Goal: Task Accomplishment & Management: Use online tool/utility

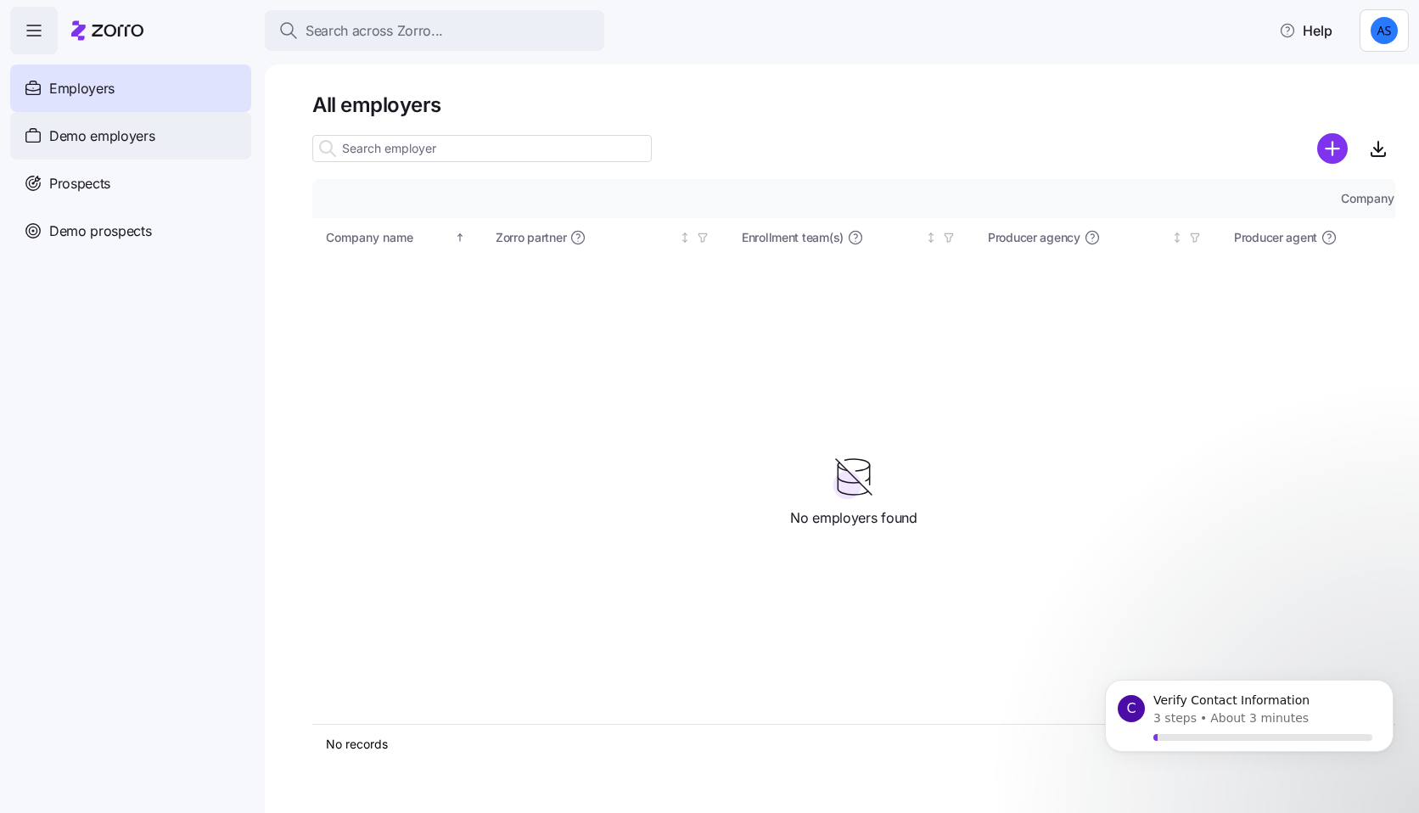
click at [160, 136] on div "Demo employers" at bounding box center [130, 136] width 241 height 48
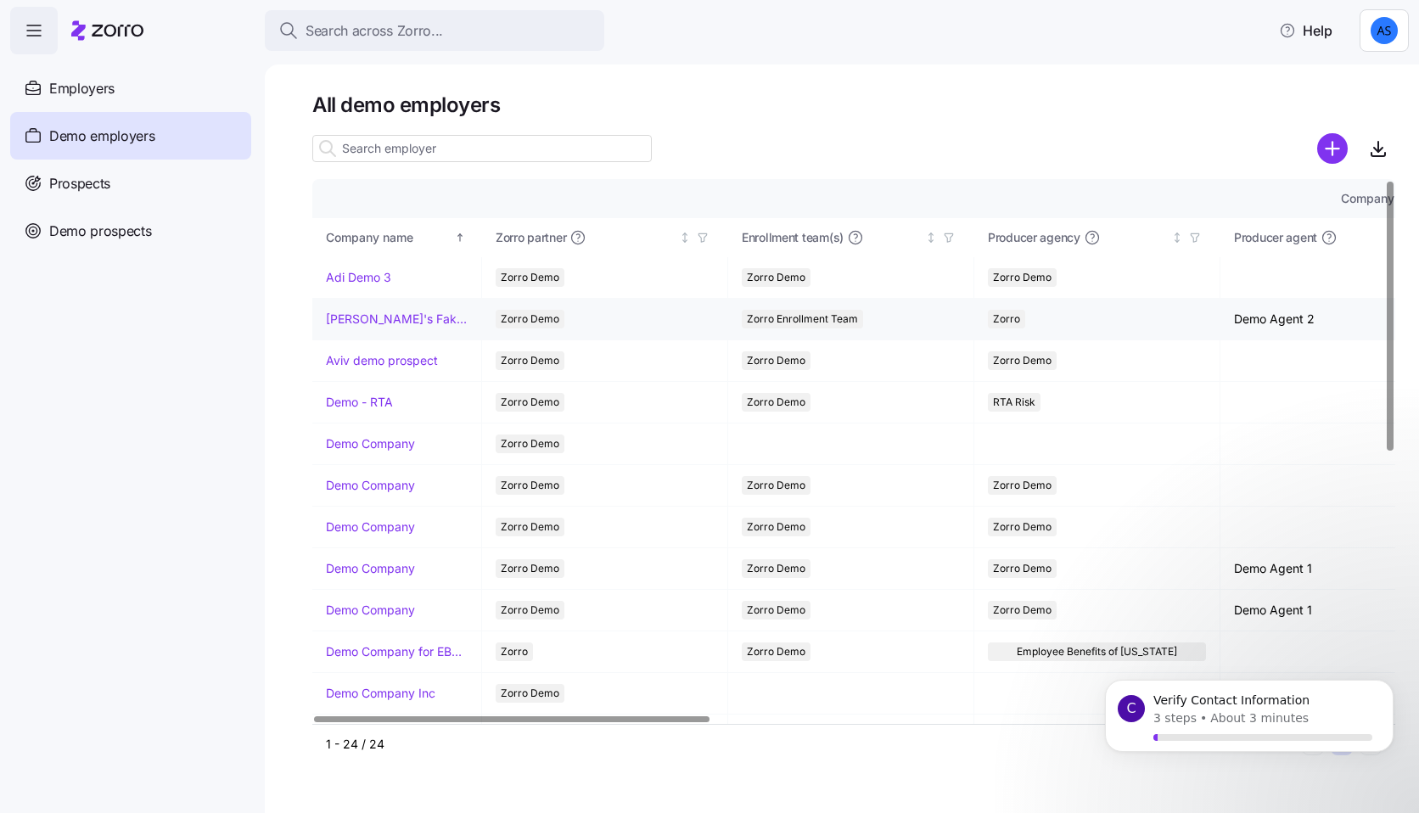
click at [368, 305] on td "Amit's Fake Company" at bounding box center [397, 320] width 170 height 42
click at [364, 317] on link "Amit's Fake Company" at bounding box center [397, 319] width 142 height 17
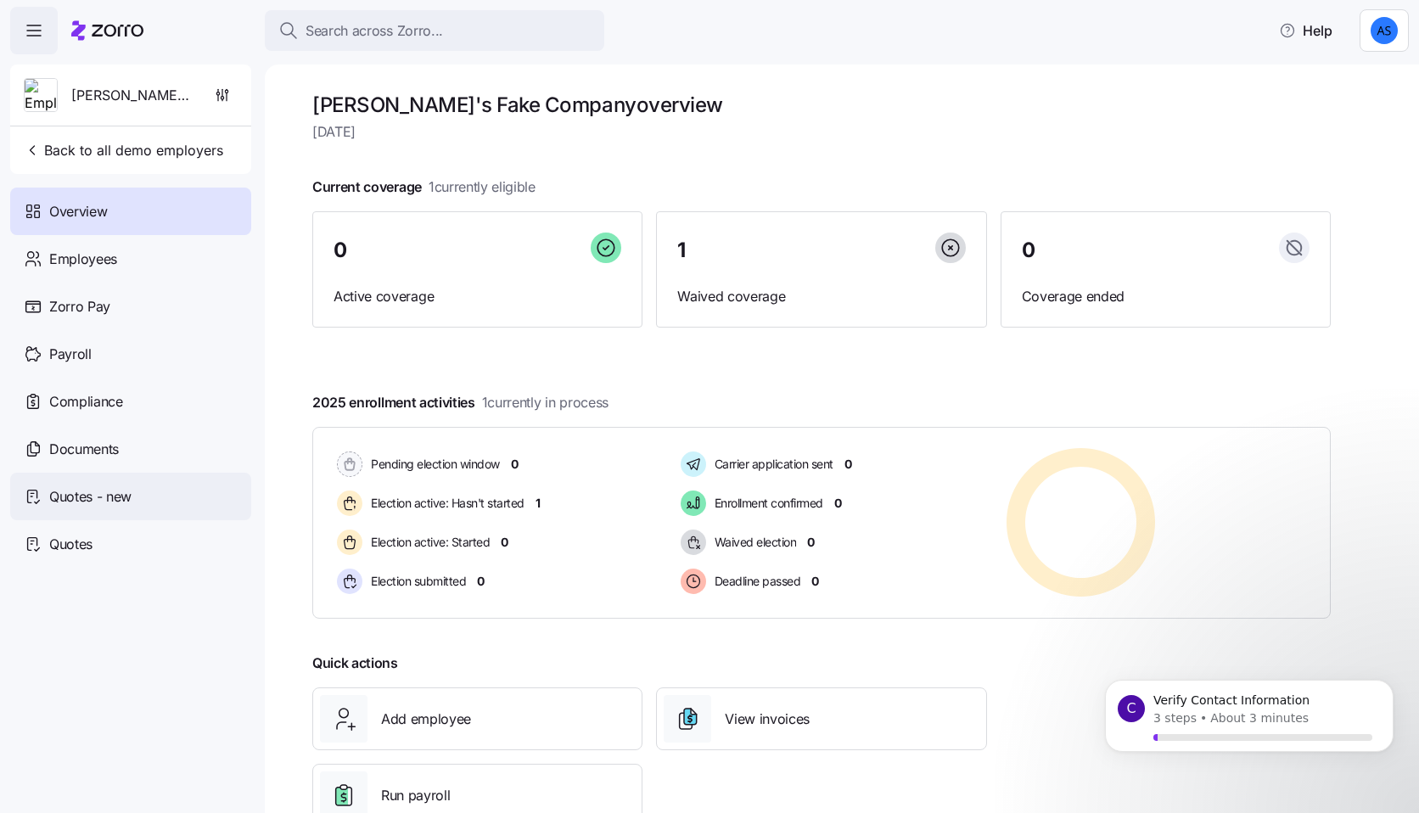
click at [148, 504] on div "Quotes - new" at bounding box center [130, 497] width 241 height 48
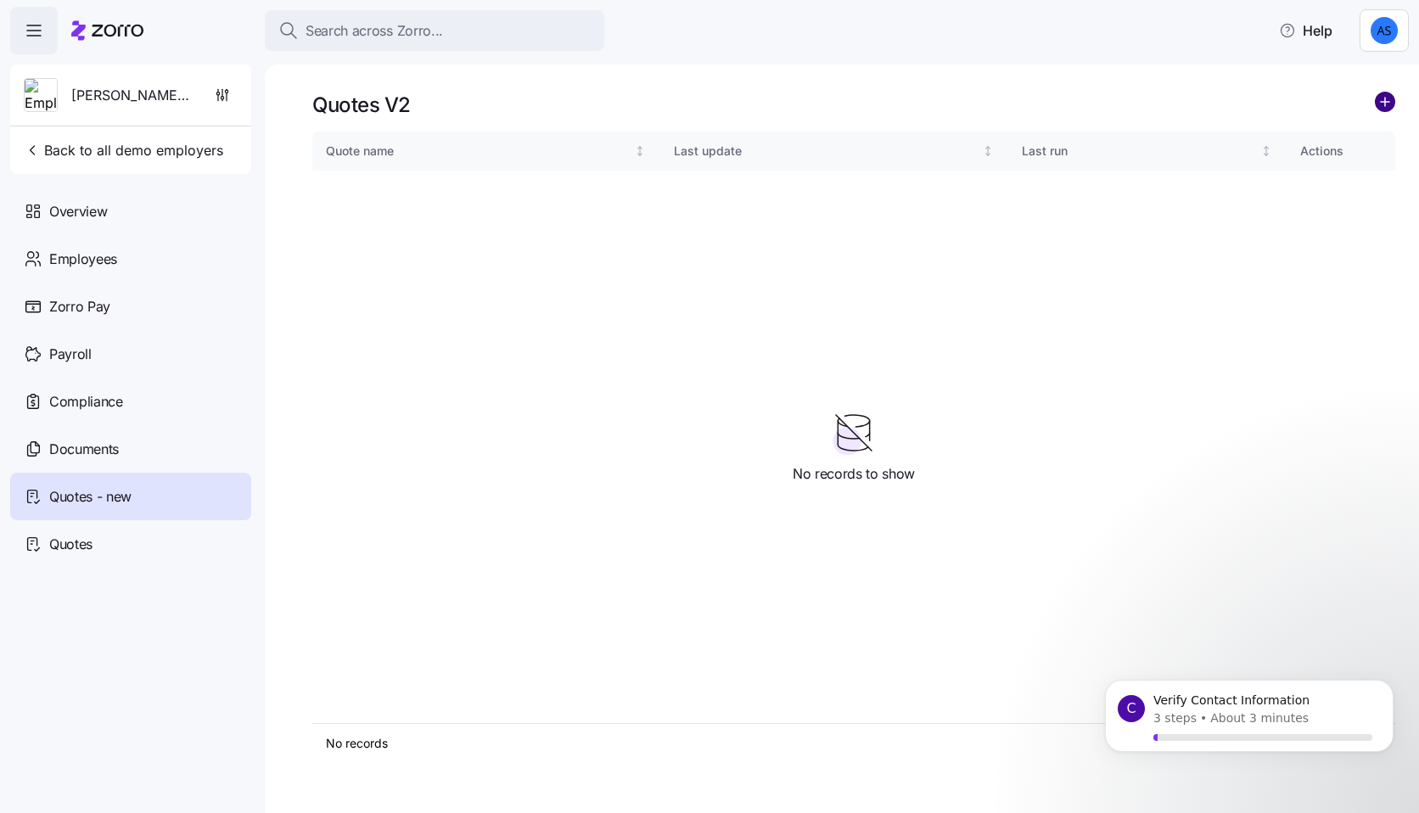
click at [1377, 108] on circle "add icon" at bounding box center [1385, 101] width 19 height 19
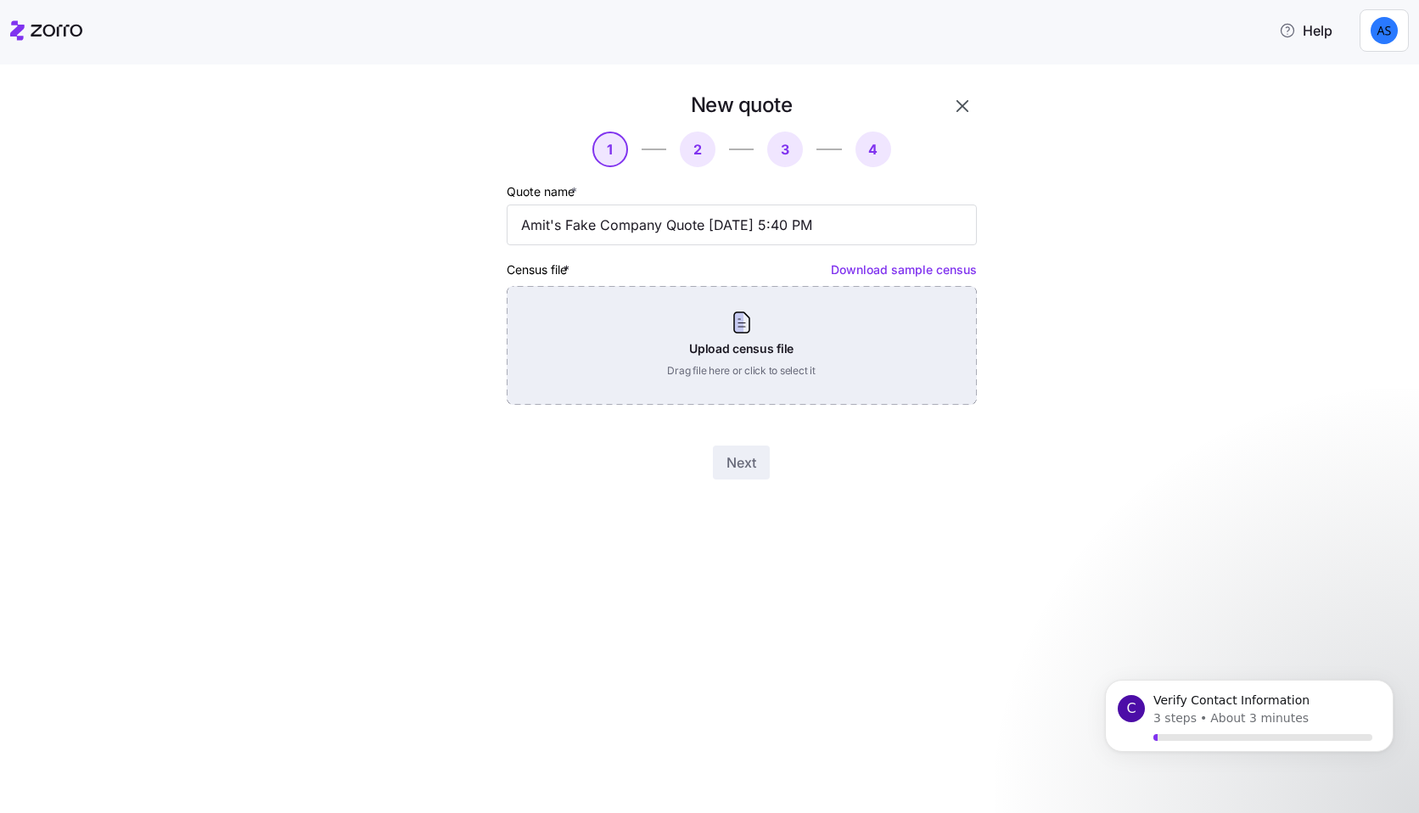
click at [809, 395] on div "Upload census file Drag file here or click to select it" at bounding box center [742, 345] width 470 height 119
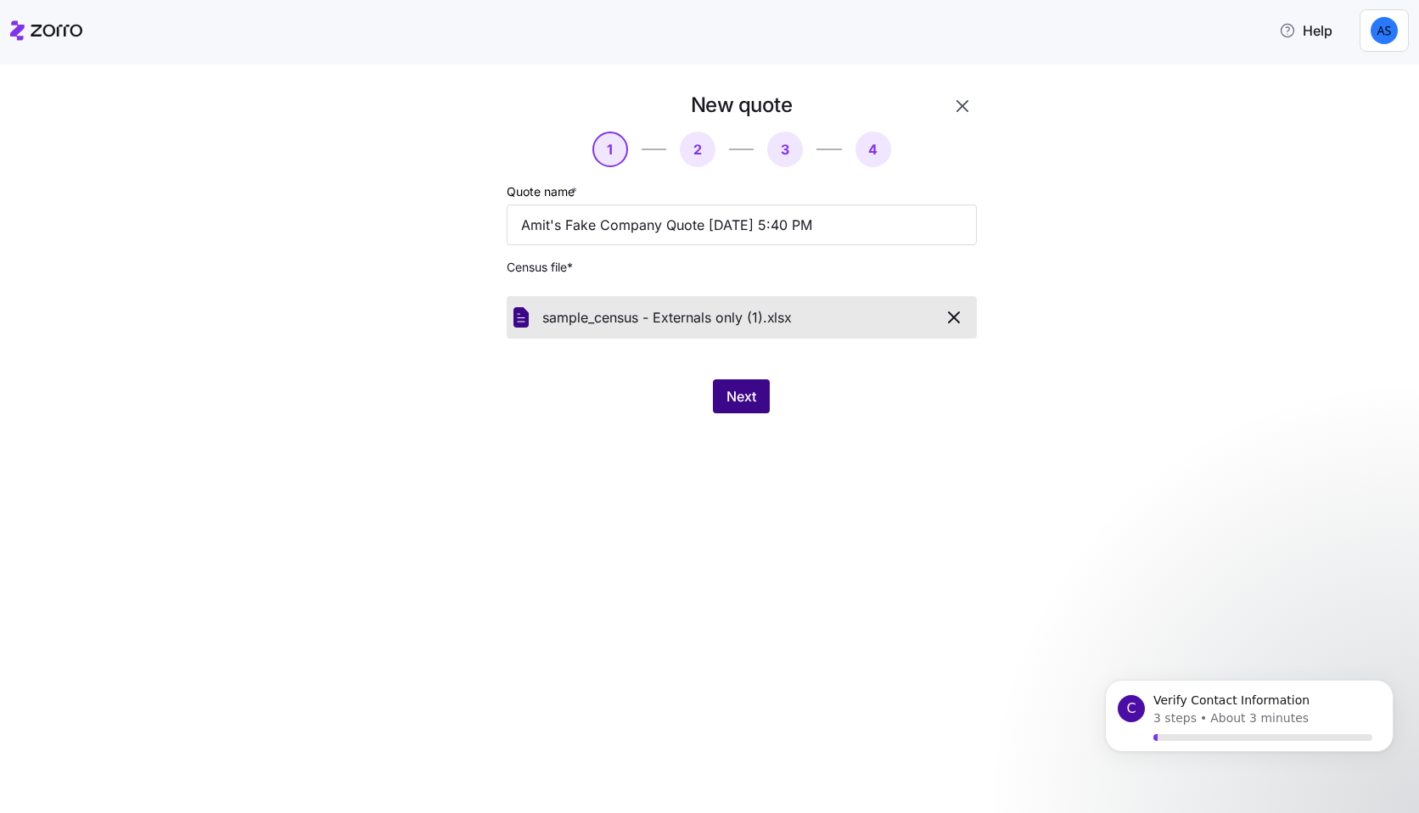
click at [743, 384] on button "Next" at bounding box center [741, 396] width 57 height 34
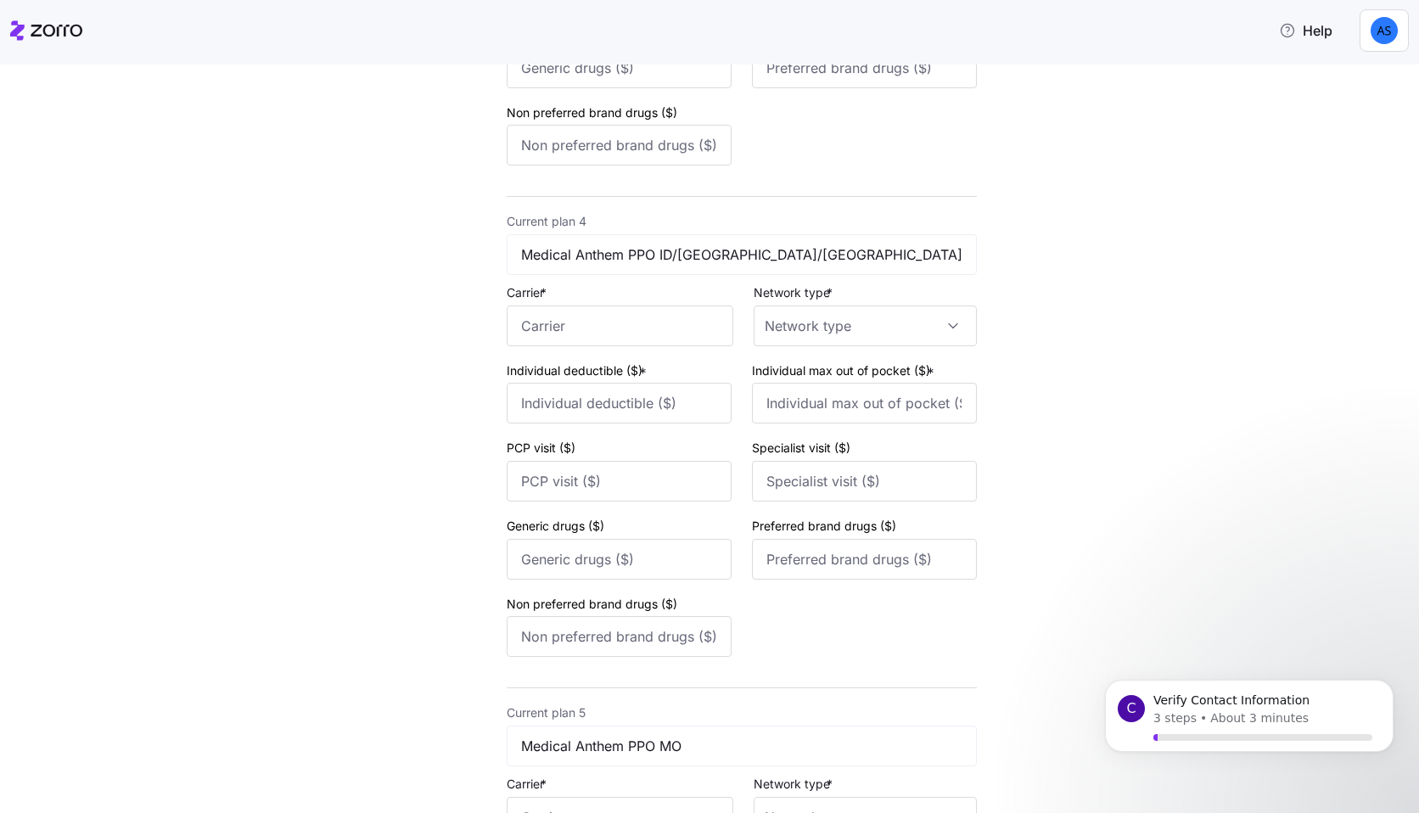
scroll to position [2046, 0]
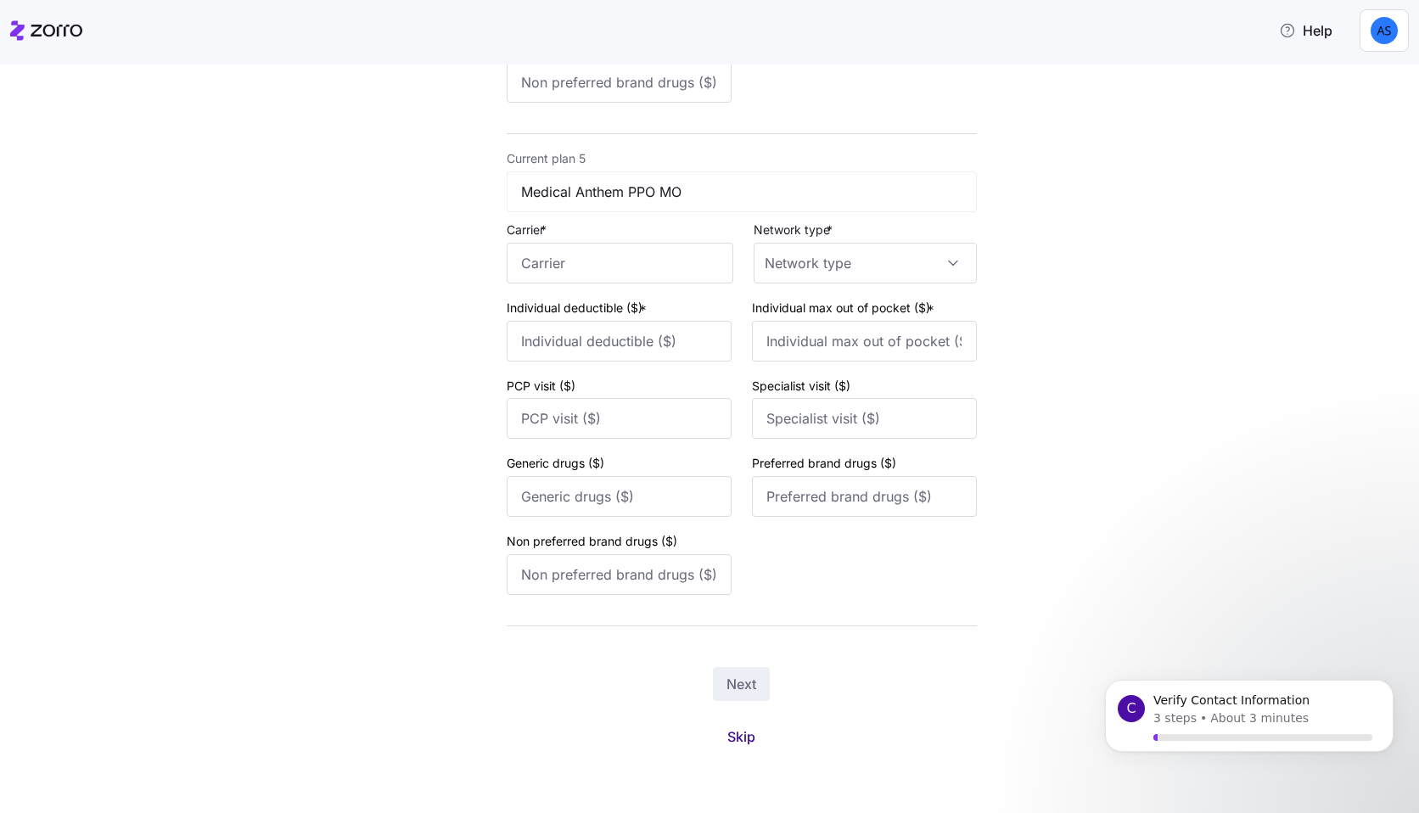
click at [740, 731] on span "Skip" at bounding box center [741, 736] width 28 height 20
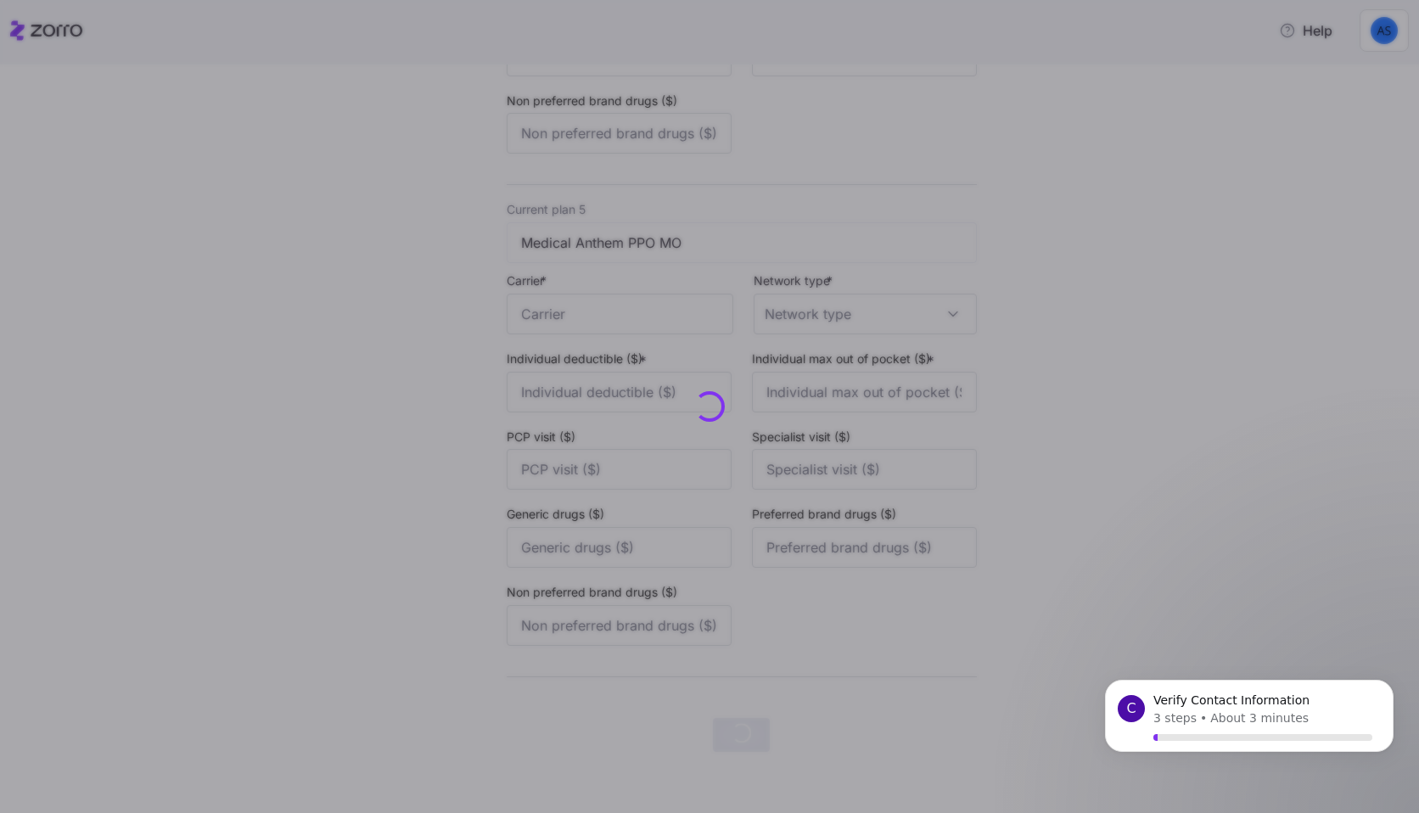
scroll to position [0, 0]
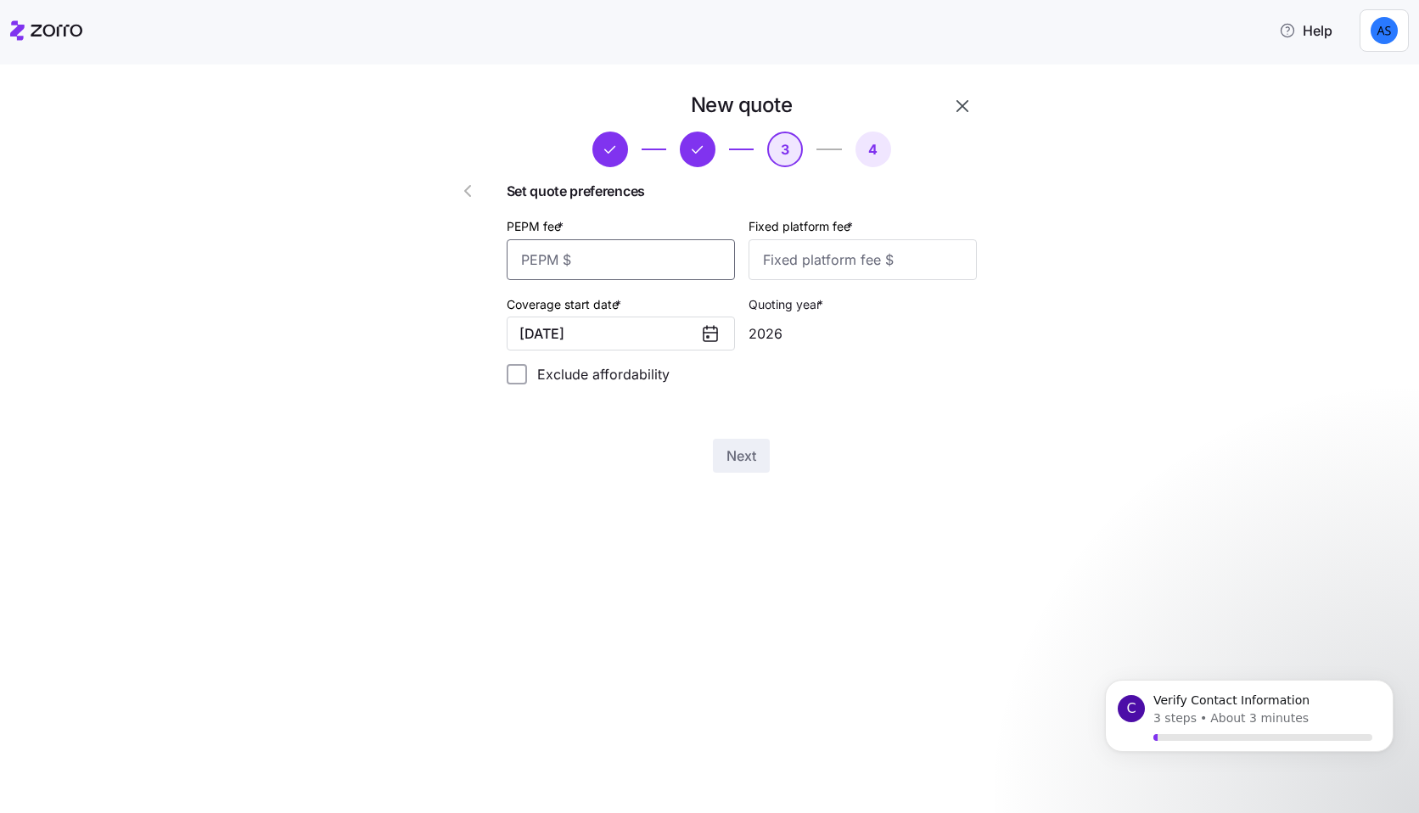
click at [650, 266] on input "PEPM fee *" at bounding box center [621, 259] width 228 height 41
type input "50"
type input "200"
click at [748, 461] on span "Next" at bounding box center [741, 456] width 30 height 20
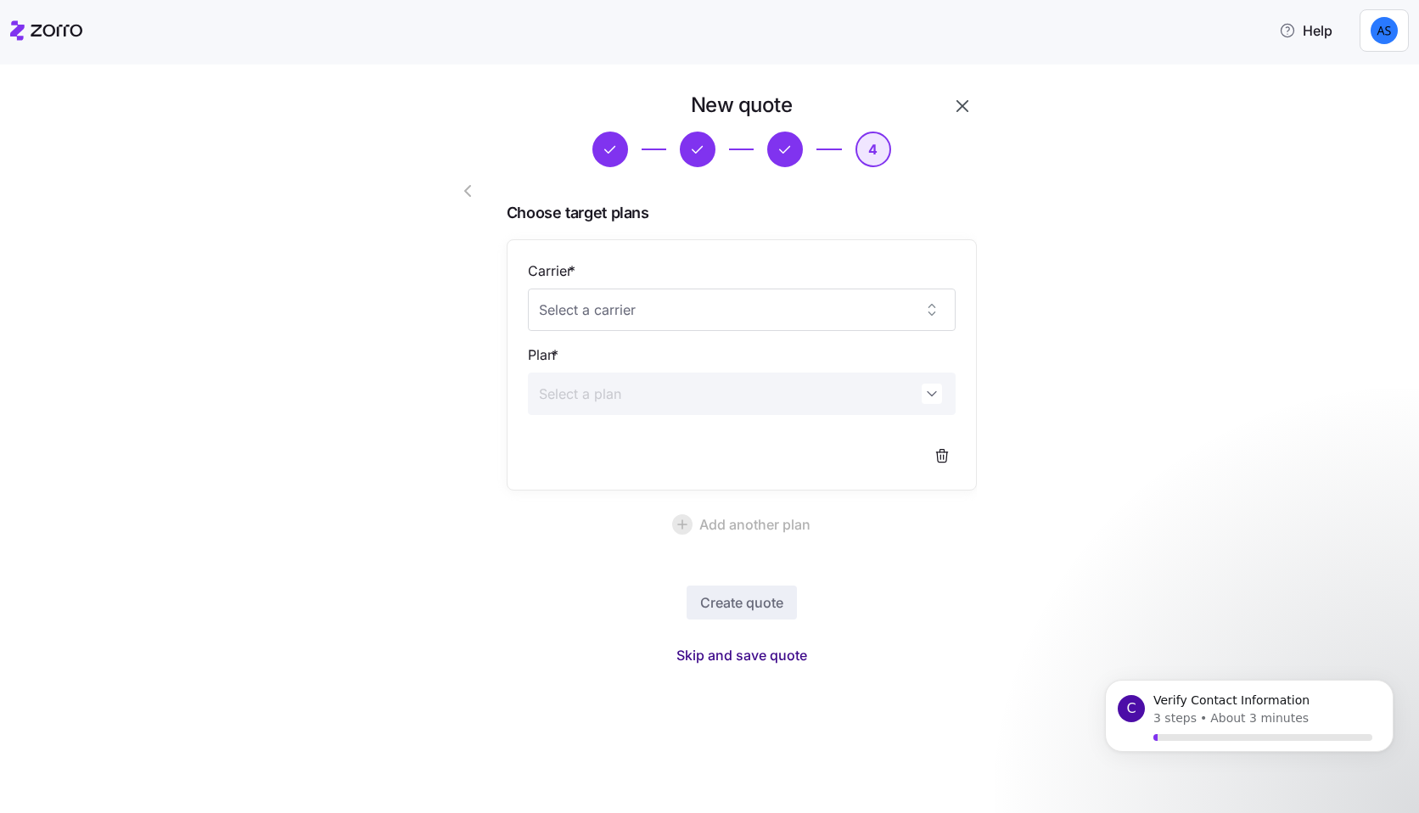
click at [779, 658] on span "Skip and save quote" at bounding box center [741, 655] width 131 height 20
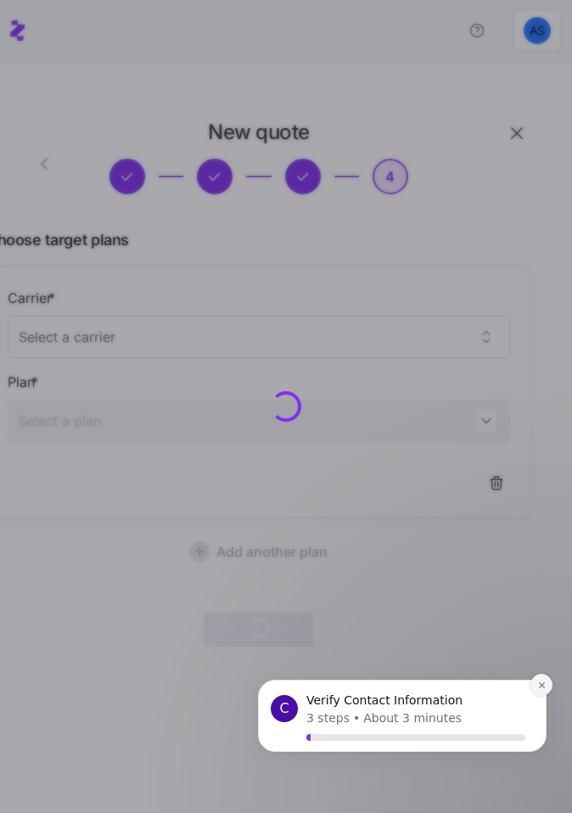
click at [541, 686] on icon "Dismiss notification" at bounding box center [541, 685] width 9 height 9
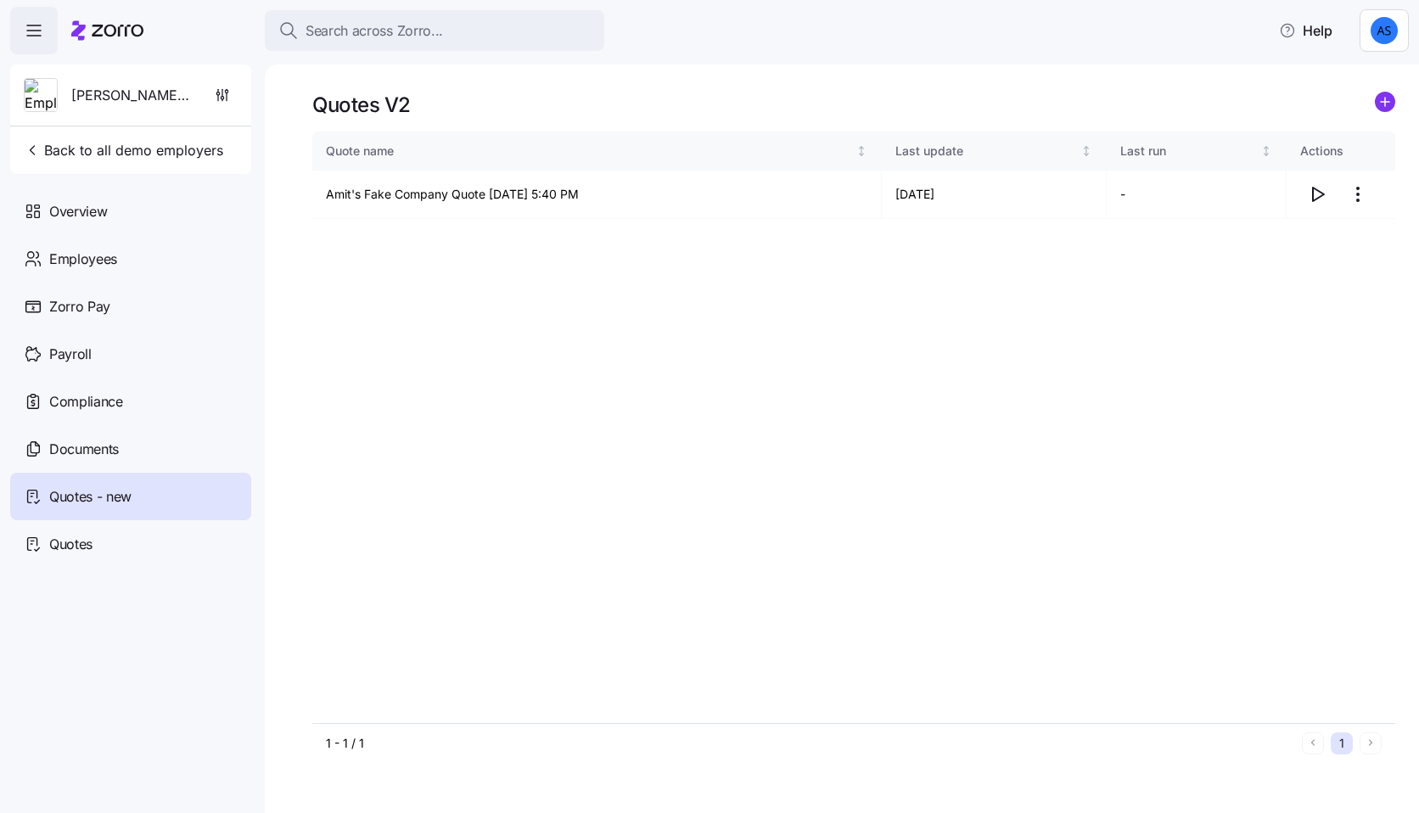
click at [743, 409] on div "Quote name Last update Last run Actions Amit's Fake Company Quote 09/20/2025 5:…" at bounding box center [853, 427] width 1083 height 591
click at [1318, 200] on icon "button" at bounding box center [1317, 194] width 20 height 20
